Goal: Communication & Community: Ask a question

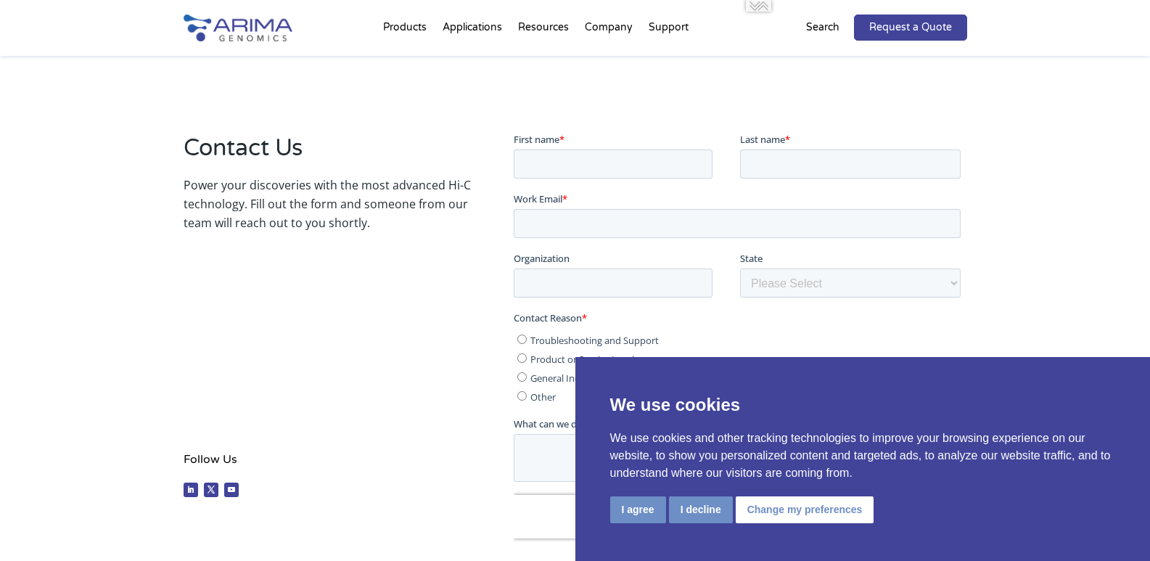
scroll to position [232, 0]
click at [592, 158] on input "First name *" at bounding box center [613, 162] width 199 height 29
type input "Ethany"
click at [766, 190] on label "Work Email *" at bounding box center [740, 197] width 453 height 15
click at [766, 208] on input "Work Email *" at bounding box center [737, 222] width 447 height 29
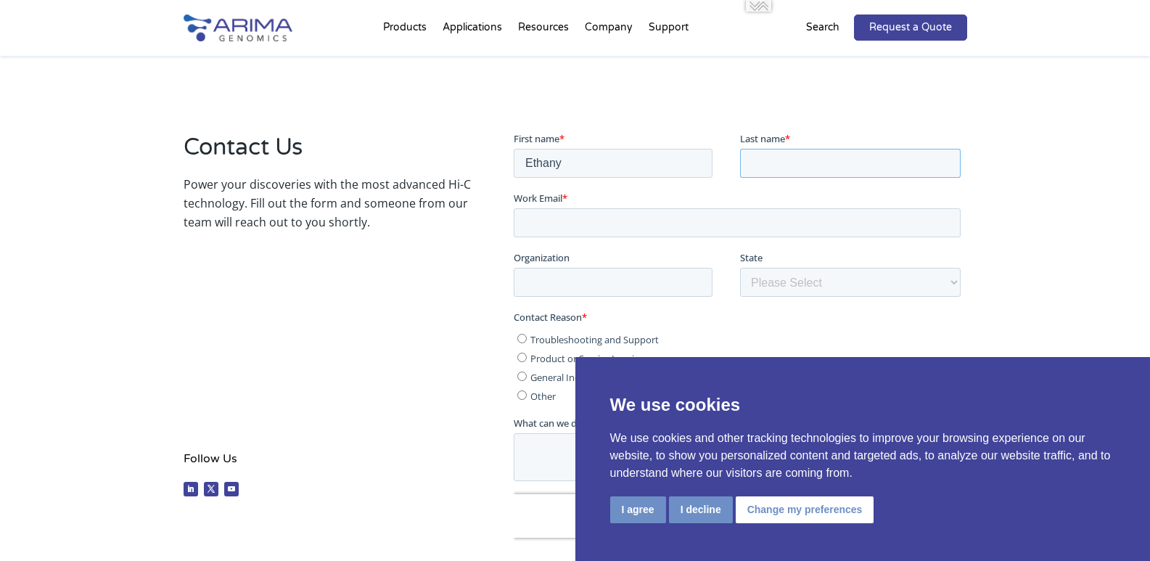
click at [785, 163] on input "Last name *" at bounding box center [850, 162] width 221 height 29
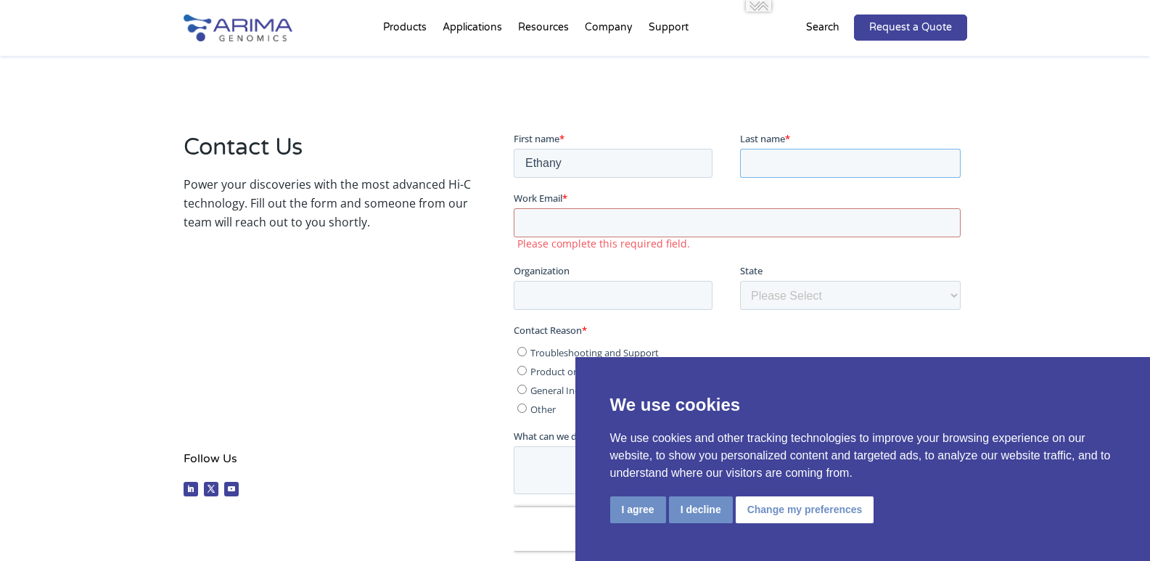
type input "[PERSON_NAME]"
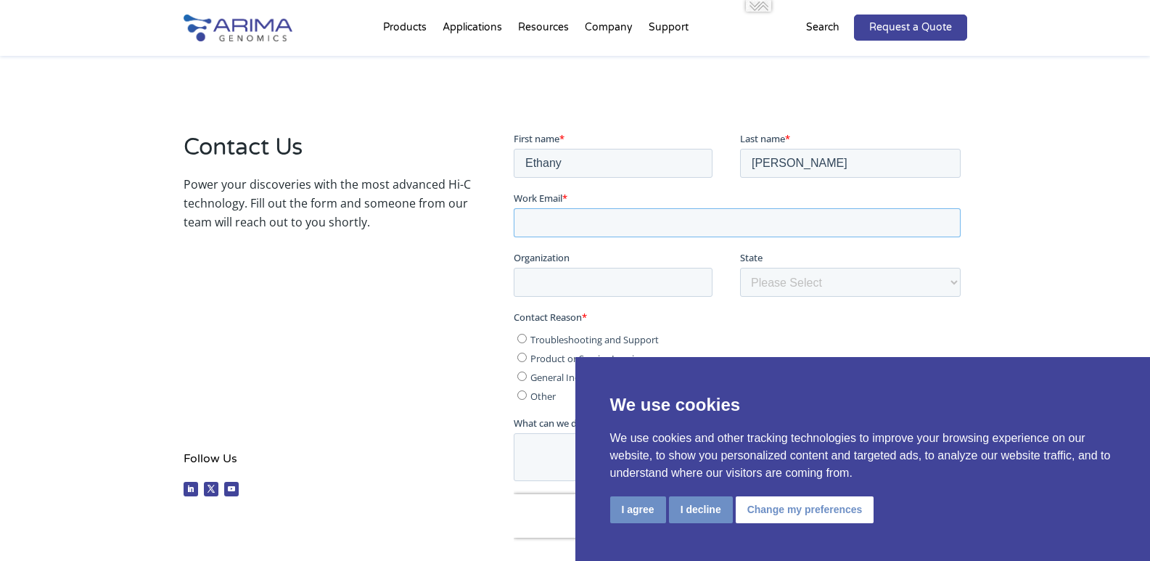
click at [655, 227] on input "Work Email *" at bounding box center [737, 222] width 447 height 29
type input "[EMAIL_ADDRESS][PERSON_NAME][DOMAIN_NAME]"
click at [568, 282] on input "Organization" at bounding box center [613, 281] width 199 height 29
type input "get info leads"
click at [811, 282] on select "Please Select Other/Non-US Alabama Alaska Arizona Arkansas California Colorado …" at bounding box center [850, 281] width 221 height 29
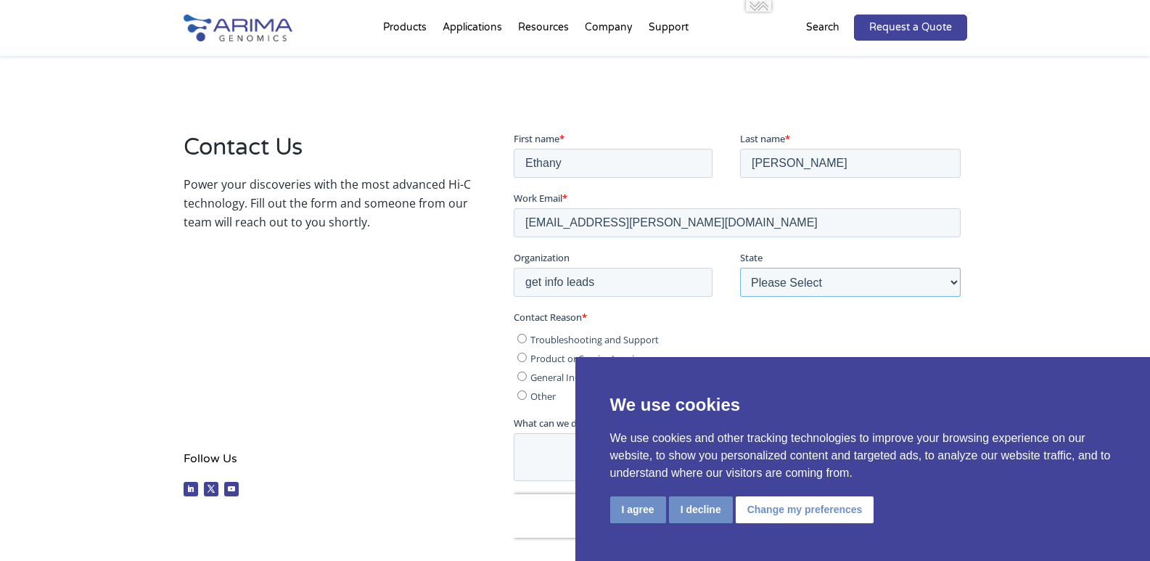
select select "California"
click at [740, 267] on select "Please Select Other/Non-US Alabama Alaska Arizona Arkansas California Colorado …" at bounding box center [850, 281] width 221 height 29
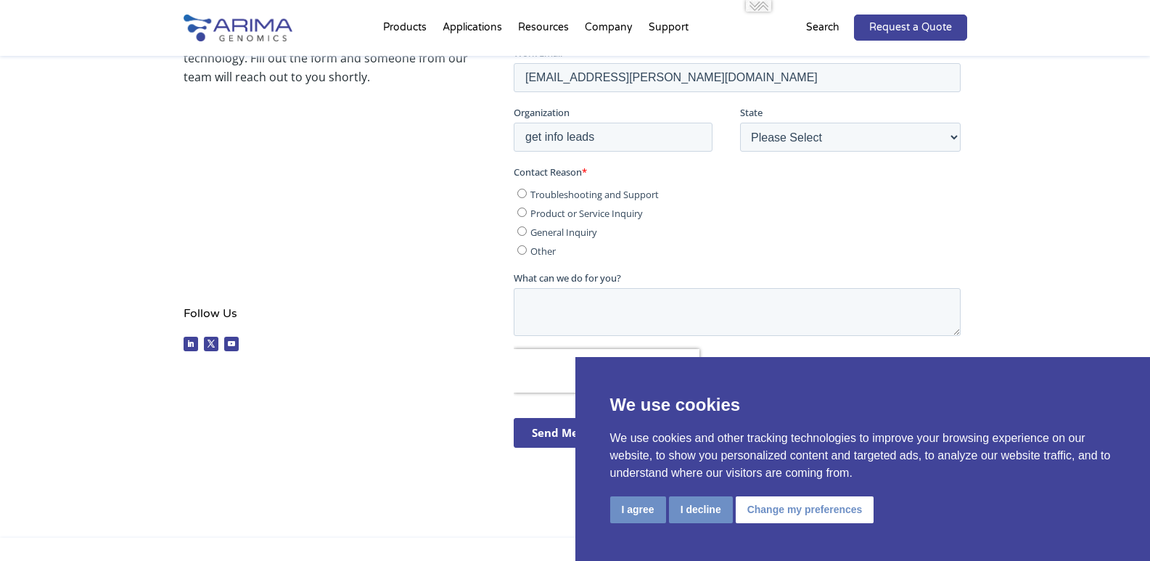
click at [524, 229] on input "General Inquiry" at bounding box center [522, 230] width 9 height 9
radio input "true"
click at [537, 290] on textarea "What can we do for you?" at bounding box center [737, 312] width 447 height 48
paste textarea "Hi, Would you be interested in acquiring attendees list for ASHG 2025 Annual Me…"
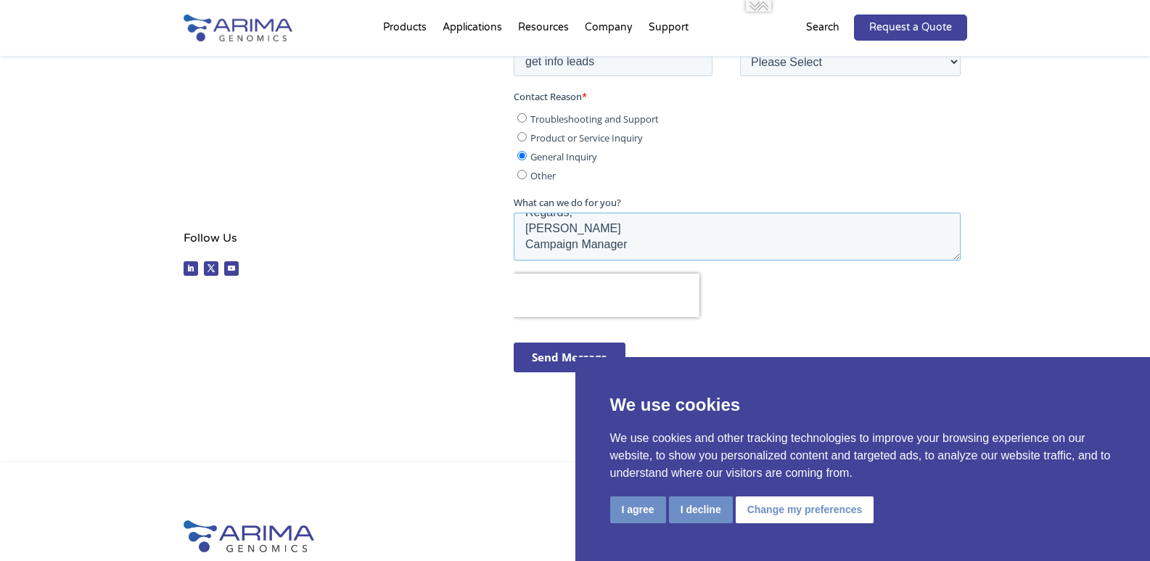
scroll to position [523, 0]
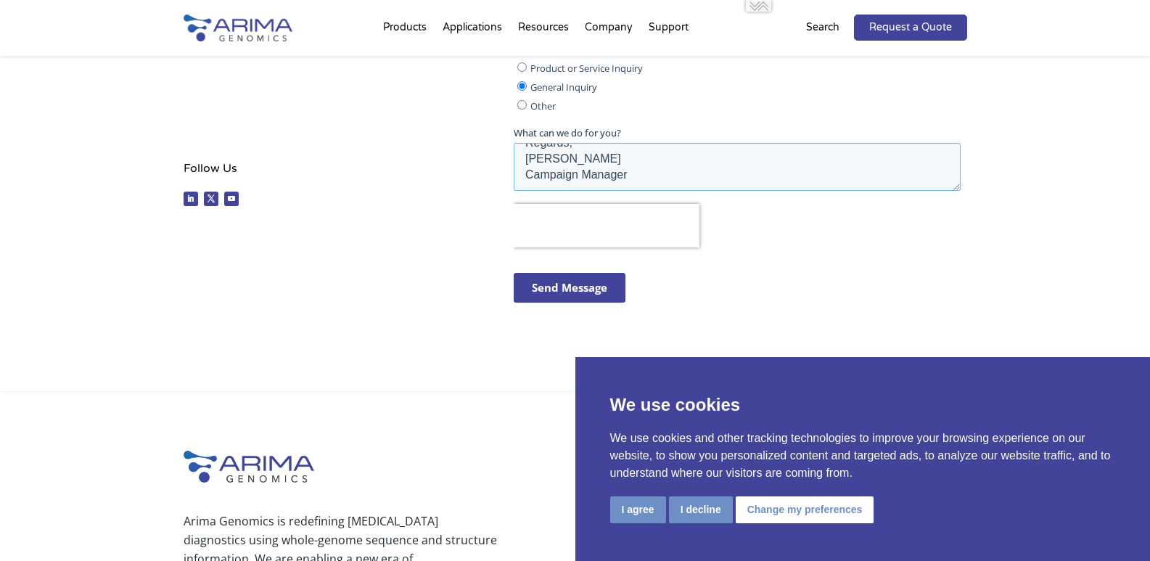
type textarea "Hi, Would you be interested in acquiring attendees list for ASHG 2025 Annual Me…"
click at [574, 282] on input "Send Message" at bounding box center [570, 288] width 112 height 30
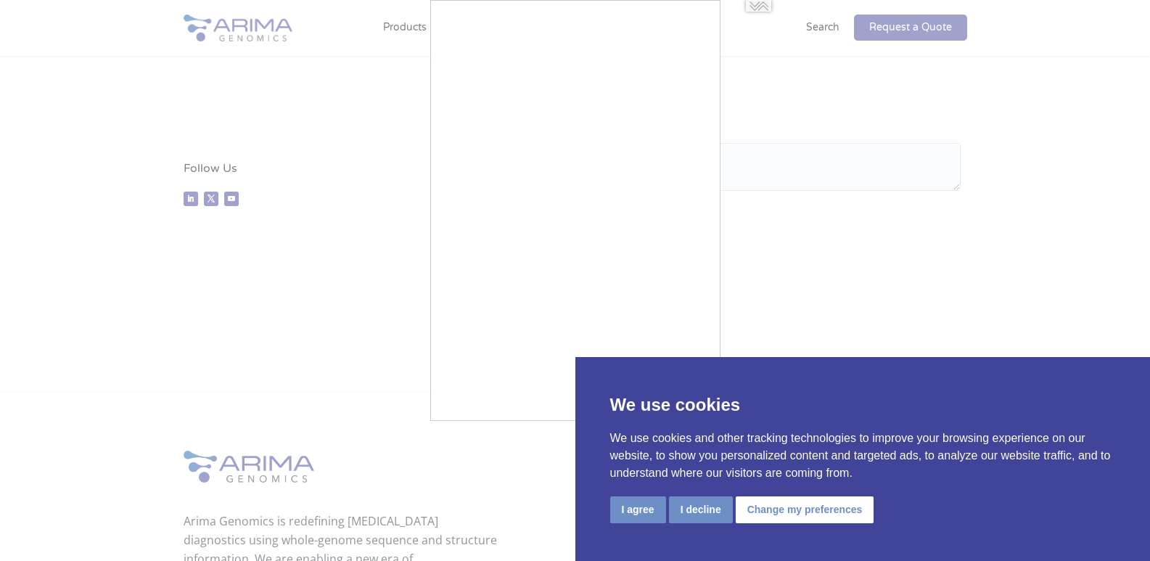
click at [713, 525] on div "I agree I decline Change my preferences" at bounding box center [863, 511] width 506 height 30
click at [709, 515] on button "I decline" at bounding box center [701, 509] width 64 height 27
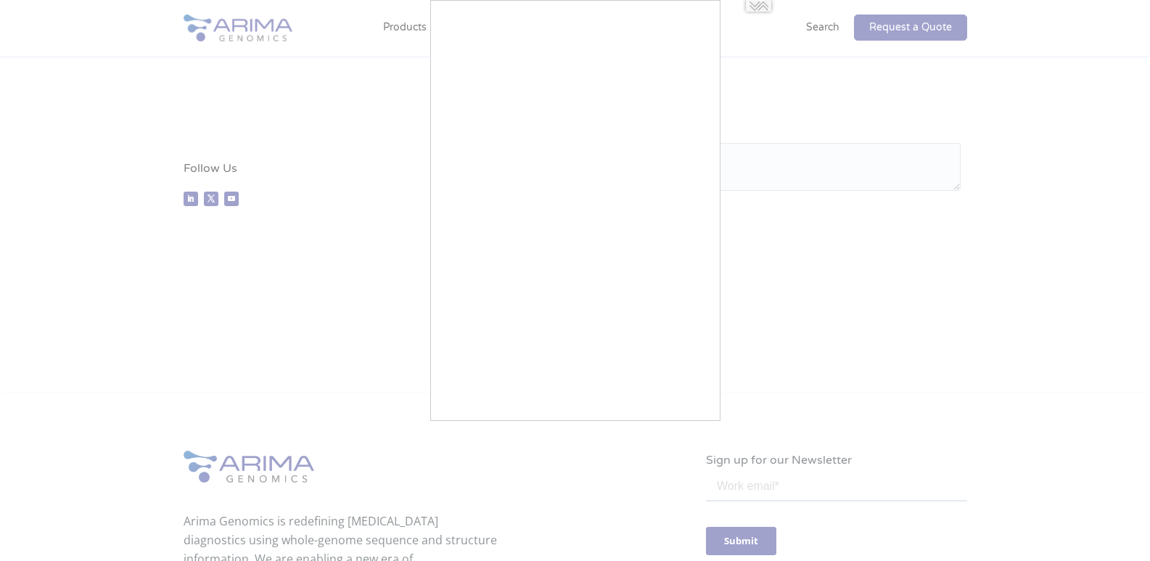
click at [829, 113] on div at bounding box center [575, 280] width 1150 height 561
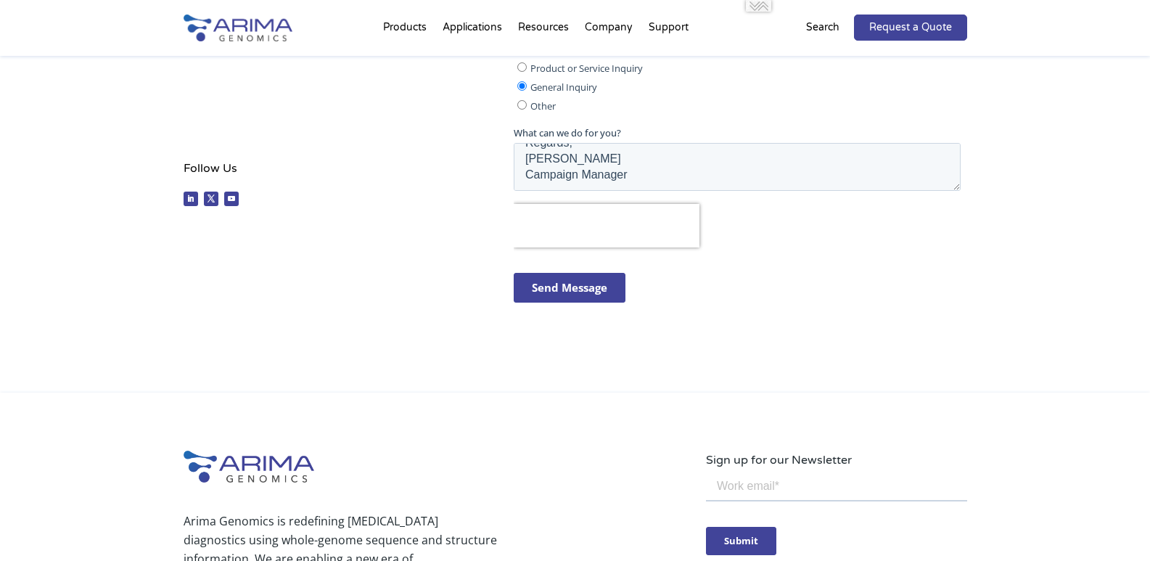
click at [576, 293] on input "Send Message" at bounding box center [570, 288] width 112 height 30
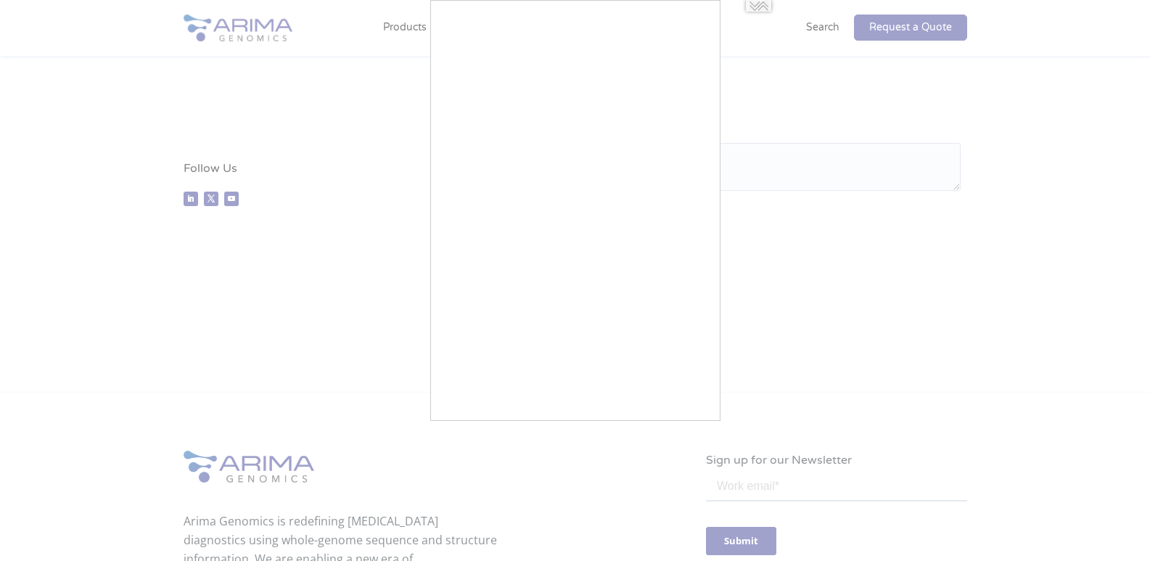
click at [770, 286] on div at bounding box center [575, 280] width 1150 height 561
